Goal: Find specific page/section: Find specific page/section

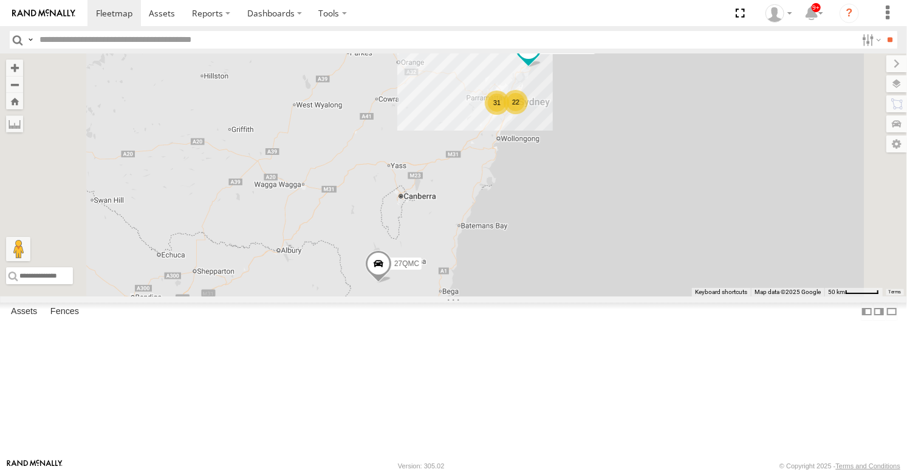
click at [509, 115] on div "31" at bounding box center [497, 103] width 24 height 24
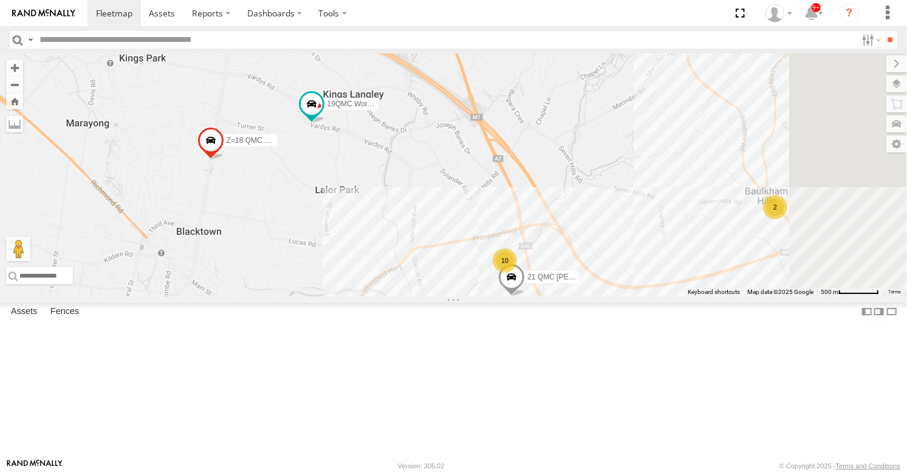
drag, startPoint x: 564, startPoint y: 228, endPoint x: 569, endPoint y: 160, distance: 67.6
click at [569, 160] on div "31 QMC [PERSON_NAME] 27QMC 12 QMC [PERSON_NAME] # KS75A # 25 Tip 2T 06QMC -Spar…" at bounding box center [453, 174] width 907 height 243
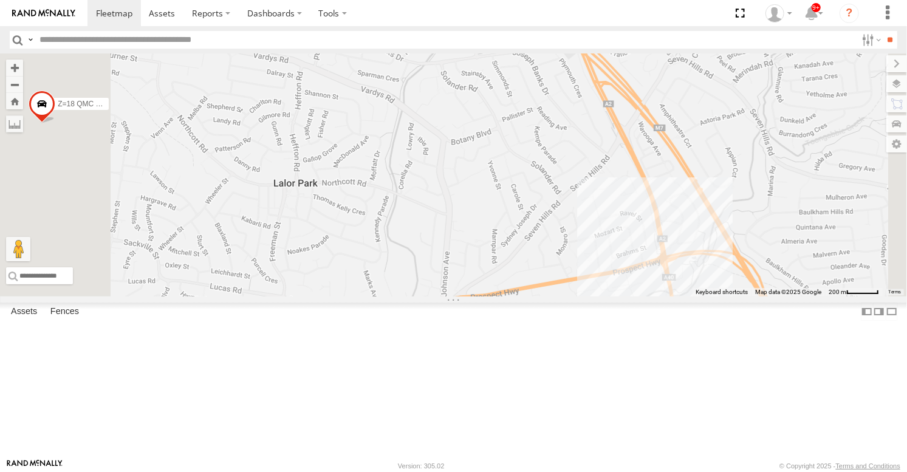
drag, startPoint x: 554, startPoint y: 199, endPoint x: 571, endPoint y: 157, distance: 45.2
click at [571, 157] on div "31 QMC [PERSON_NAME] 27QMC 12 QMC [PERSON_NAME] # KS75A # 25 Tip 2T 06QMC -Spar…" at bounding box center [453, 174] width 907 height 243
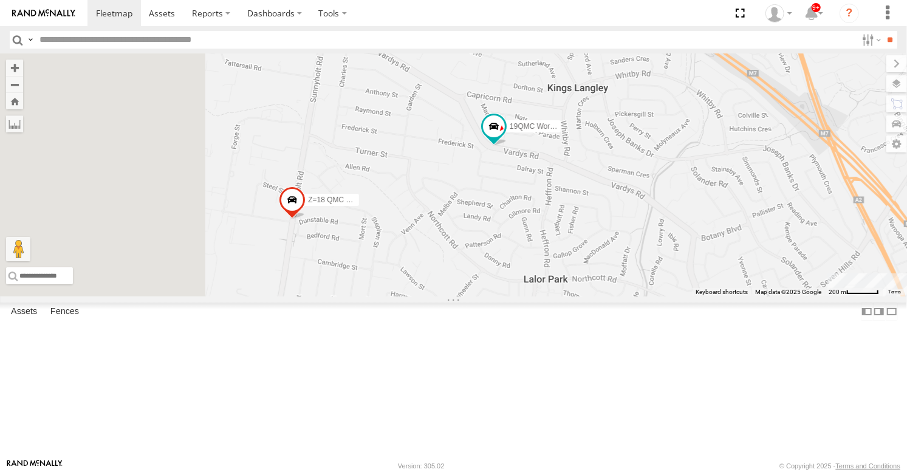
drag, startPoint x: 520, startPoint y: 185, endPoint x: 773, endPoint y: 279, distance: 270.5
click at [773, 279] on div "31 QMC [PERSON_NAME] 27QMC 12 QMC [PERSON_NAME] # KS75A # 25 Tip 2T 06QMC -Spar…" at bounding box center [453, 174] width 907 height 243
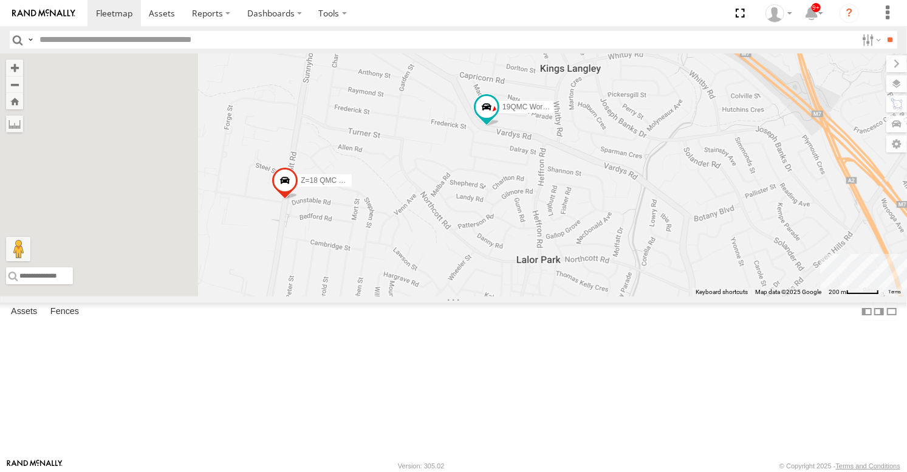
drag, startPoint x: 646, startPoint y: 264, endPoint x: 640, endPoint y: 241, distance: 24.0
click at [640, 241] on div "31 QMC [PERSON_NAME] 27QMC 12 QMC [PERSON_NAME] # KS75A # 25 Tip 2T 06QMC -Spar…" at bounding box center [453, 174] width 907 height 243
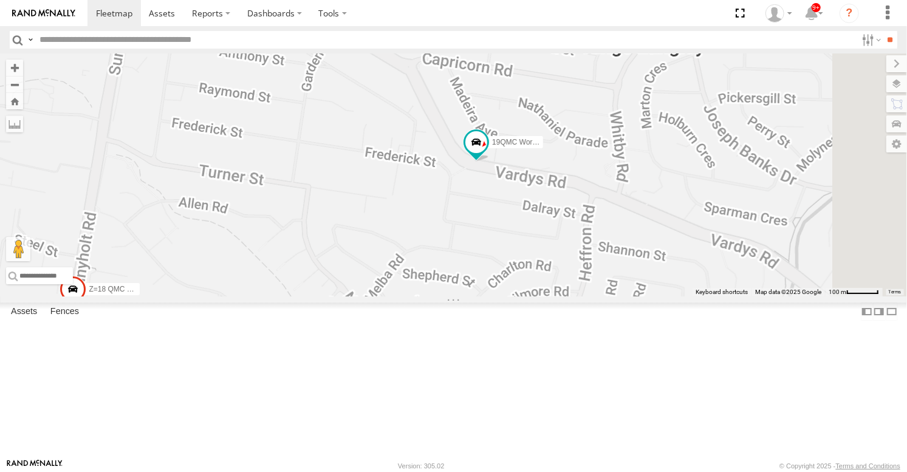
drag, startPoint x: 662, startPoint y: 200, endPoint x: 653, endPoint y: 279, distance: 79.5
click at [653, 279] on div "31 QMC [PERSON_NAME] 27QMC 12 QMC [PERSON_NAME] # KS75A # 25 Tip 2T 06QMC -Spar…" at bounding box center [453, 174] width 907 height 243
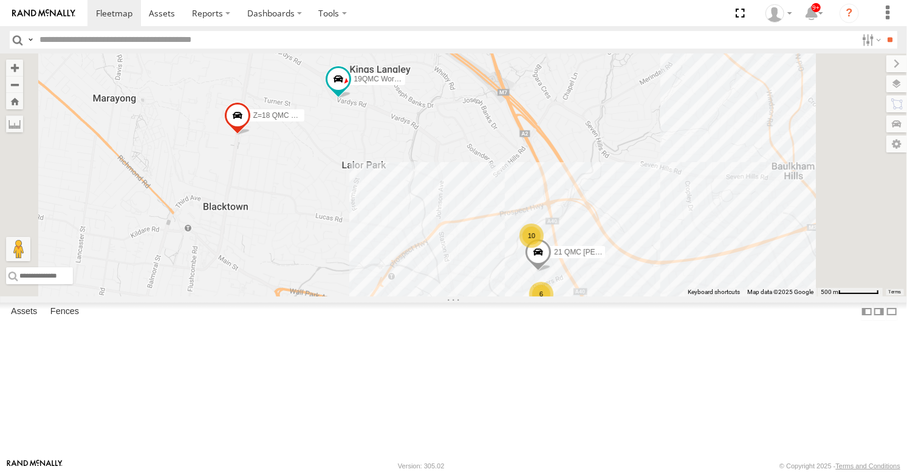
drag, startPoint x: 506, startPoint y: 214, endPoint x: 441, endPoint y: 163, distance: 82.7
click at [441, 163] on div "31 QMC [PERSON_NAME] 27QMC 12 QMC [PERSON_NAME] # KS75A # 25 Tip 2T 06QMC -Spar…" at bounding box center [453, 174] width 907 height 243
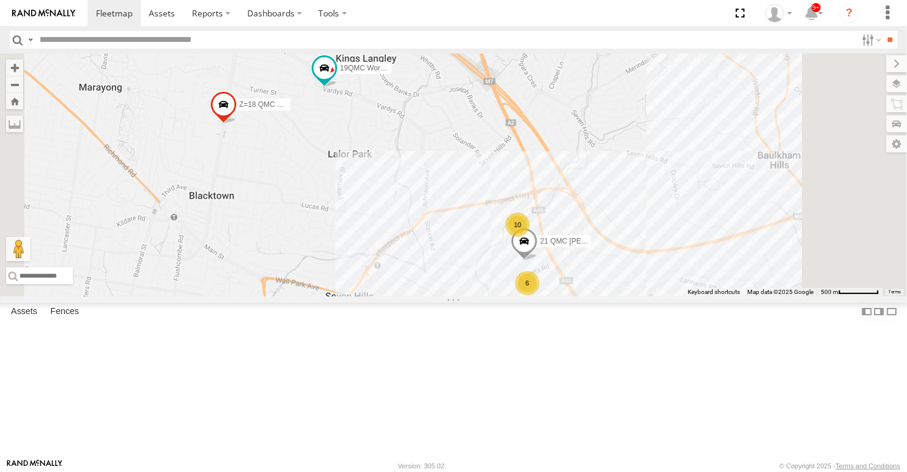
drag, startPoint x: 478, startPoint y: 216, endPoint x: 462, endPoint y: 204, distance: 20.4
click at [462, 204] on div "31 QMC [PERSON_NAME] 27QMC 12 QMC [PERSON_NAME] # KS75A # 25 Tip 2T 06QMC -Spar…" at bounding box center [453, 174] width 907 height 243
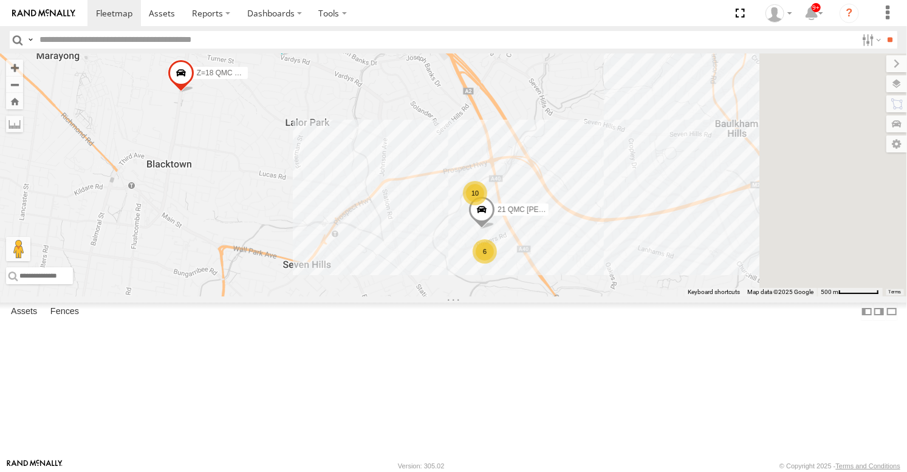
drag, startPoint x: 574, startPoint y: 234, endPoint x: 532, endPoint y: 200, distance: 54.5
click at [532, 200] on div "31 QMC [PERSON_NAME] 27QMC 12 QMC [PERSON_NAME] # KS75A # 25 Tip 2T 06QMC -Spar…" at bounding box center [453, 174] width 907 height 243
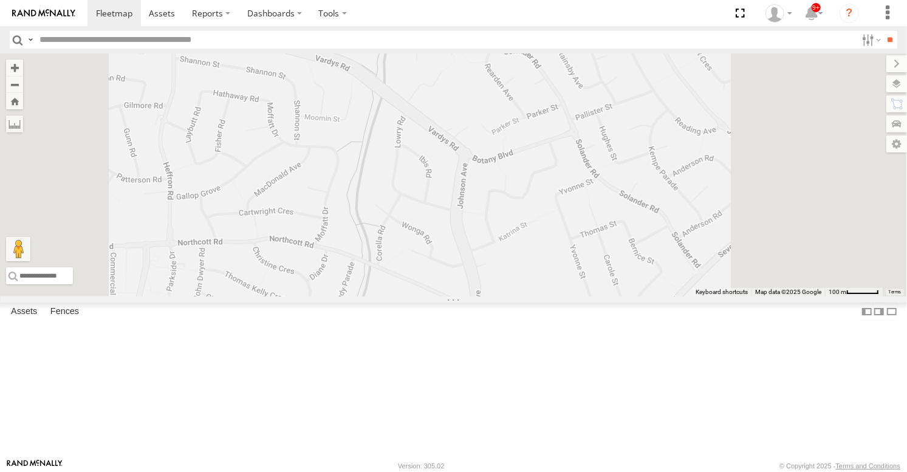
drag, startPoint x: 540, startPoint y: 230, endPoint x: 535, endPoint y: 242, distance: 13.1
click at [535, 242] on div "31 QMC [PERSON_NAME] 27QMC 12 QMC [PERSON_NAME] # KS75A # 25 Tip 2T 06QMC -Spar…" at bounding box center [453, 174] width 907 height 243
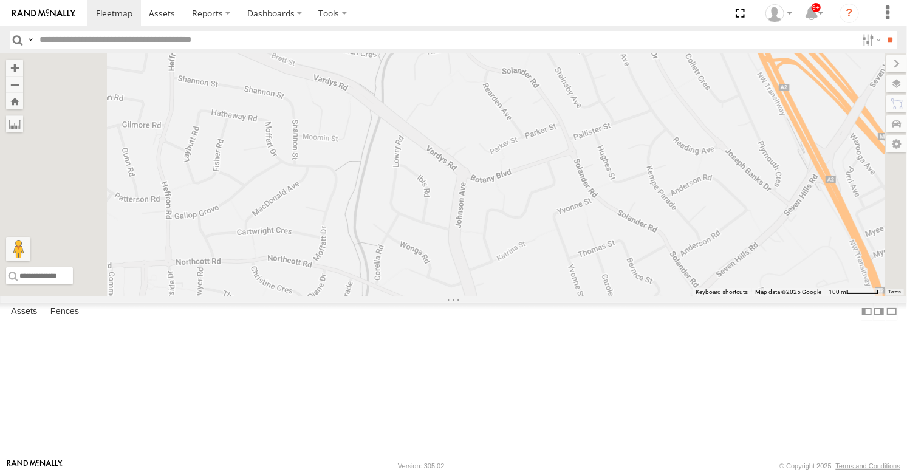
drag, startPoint x: 541, startPoint y: 179, endPoint x: 539, endPoint y: 202, distance: 23.2
click at [539, 202] on div "31 QMC [PERSON_NAME] 27QMC 12 QMC [PERSON_NAME] # KS75A # 25 Tip 2T 06QMC -Spar…" at bounding box center [453, 174] width 907 height 243
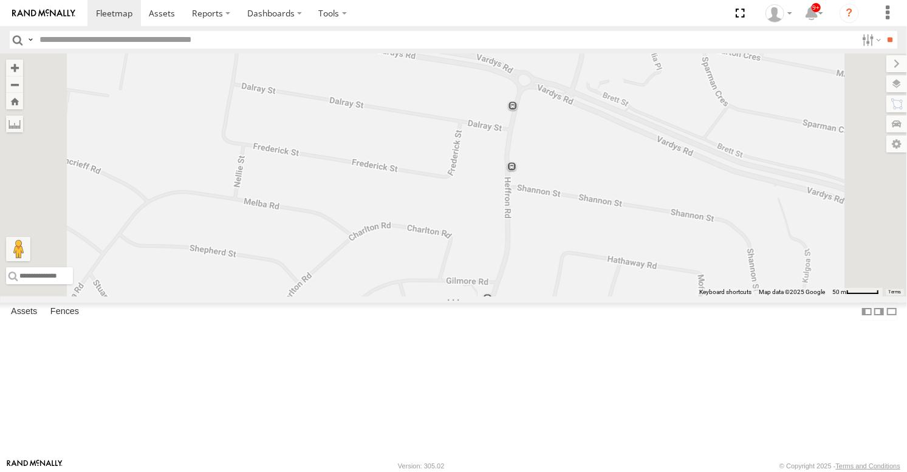
drag, startPoint x: 465, startPoint y: 116, endPoint x: 443, endPoint y: 118, distance: 21.9
click at [443, 118] on div "31 QMC [PERSON_NAME] 27QMC 12 QMC [PERSON_NAME] # KS75A # 25 Tip 2T 06QMC -Spar…" at bounding box center [453, 174] width 907 height 243
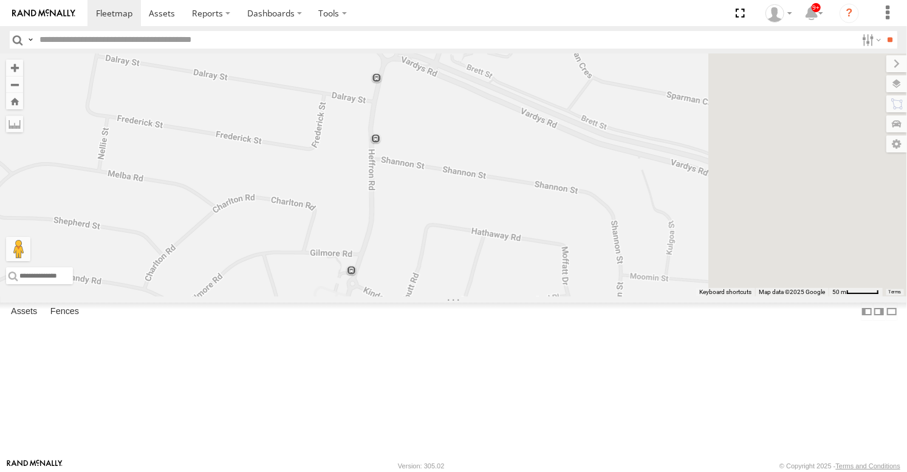
drag, startPoint x: 541, startPoint y: 147, endPoint x: 409, endPoint y: 119, distance: 135.4
click at [409, 119] on div "31 QMC [PERSON_NAME] 27QMC 12 QMC [PERSON_NAME] # KS75A # 25 Tip 2T 06QMC -Spar…" at bounding box center [453, 174] width 907 height 243
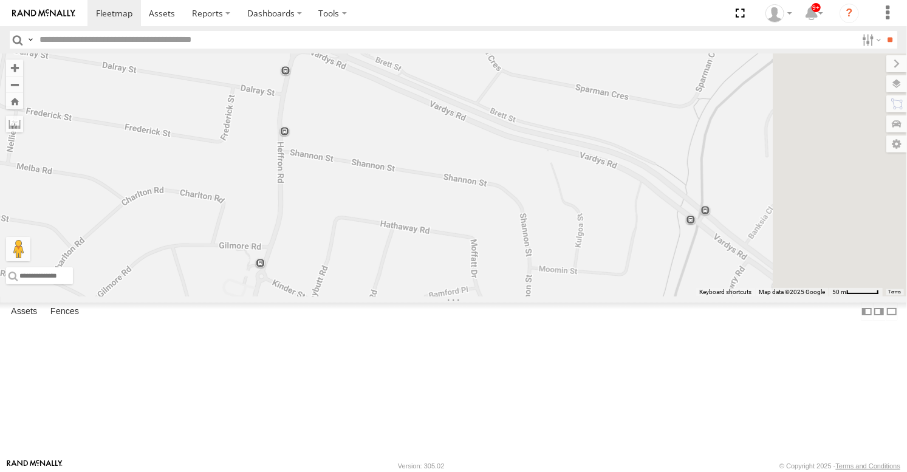
drag, startPoint x: 540, startPoint y: 150, endPoint x: 447, endPoint y: 143, distance: 93.2
click at [447, 143] on div "31 QMC [PERSON_NAME] 27QMC 12 QMC [PERSON_NAME] # KS75A # 25 Tip 2T 06QMC -Spar…" at bounding box center [453, 174] width 907 height 243
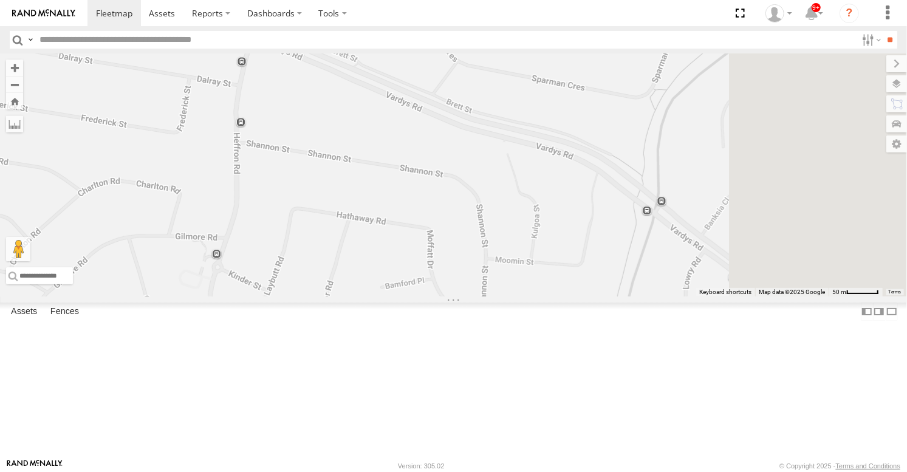
drag, startPoint x: 484, startPoint y: 150, endPoint x: 433, endPoint y: 140, distance: 52.1
click at [433, 140] on div "31 QMC [PERSON_NAME] 27QMC 12 QMC [PERSON_NAME] # KS75A # 25 Tip 2T 06QMC -Spar…" at bounding box center [453, 174] width 907 height 243
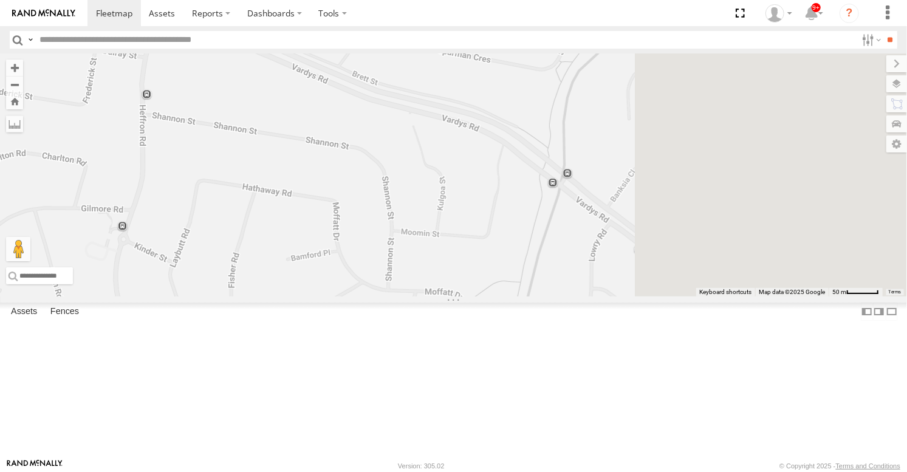
drag, startPoint x: 578, startPoint y: 188, endPoint x: 481, endPoint y: 159, distance: 101.9
click at [480, 158] on div "31 QMC [PERSON_NAME] 27QMC 12 QMC [PERSON_NAME] # KS75A # 25 Tip 2T 06QMC -Spar…" at bounding box center [453, 174] width 907 height 243
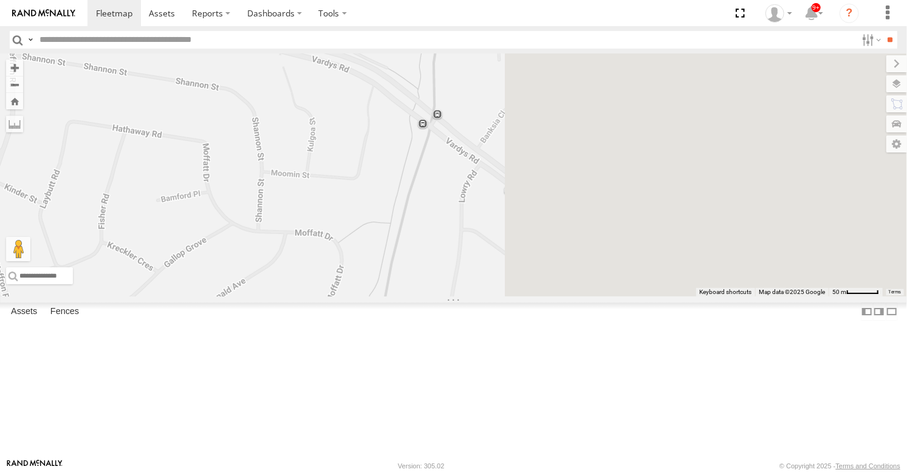
drag, startPoint x: 601, startPoint y: 216, endPoint x: 469, endPoint y: 153, distance: 146.2
click at [469, 153] on div "31 QMC [PERSON_NAME] 27QMC 12 QMC [PERSON_NAME] # KS75A # 25 Tip 2T 06QMC -Spar…" at bounding box center [453, 174] width 907 height 243
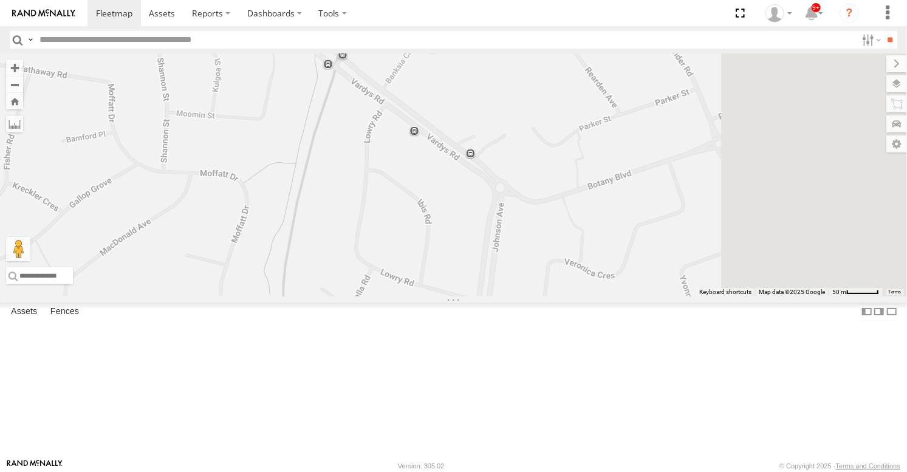
drag, startPoint x: 602, startPoint y: 213, endPoint x: 507, endPoint y: 153, distance: 111.9
click at [507, 153] on div "31 QMC [PERSON_NAME] 27QMC 12 QMC [PERSON_NAME] # KS75A # 25 Tip 2T 06QMC -Spar…" at bounding box center [453, 174] width 907 height 243
